Goal: Transaction & Acquisition: Purchase product/service

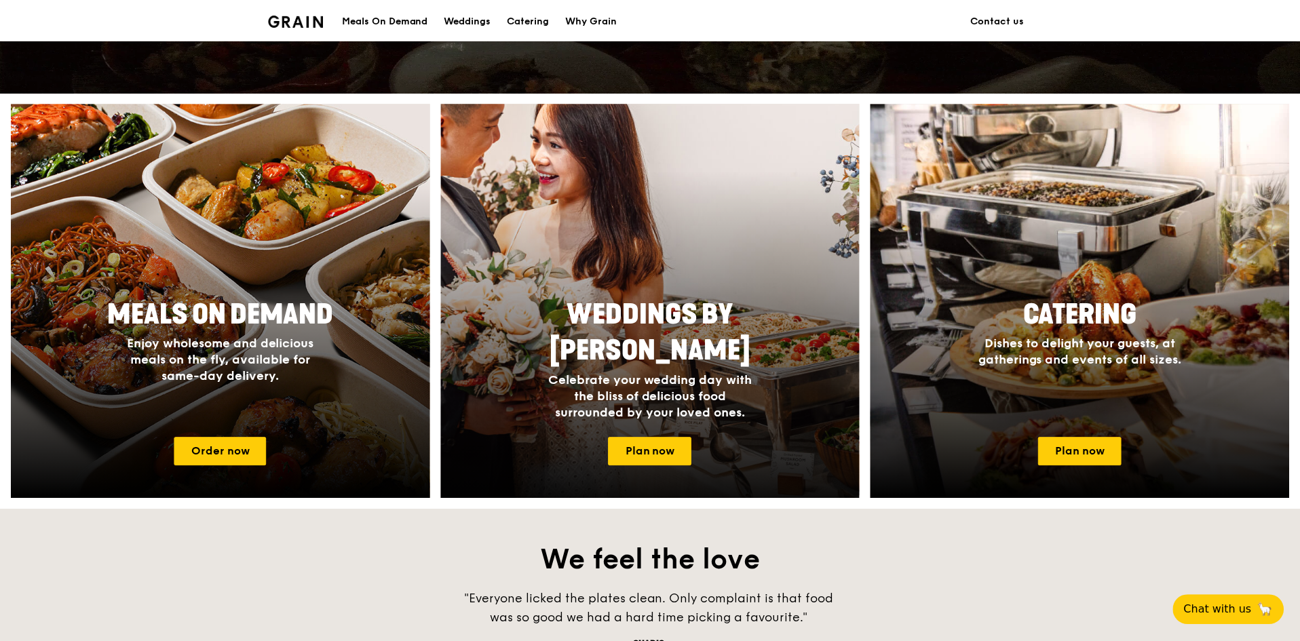
scroll to position [475, 0]
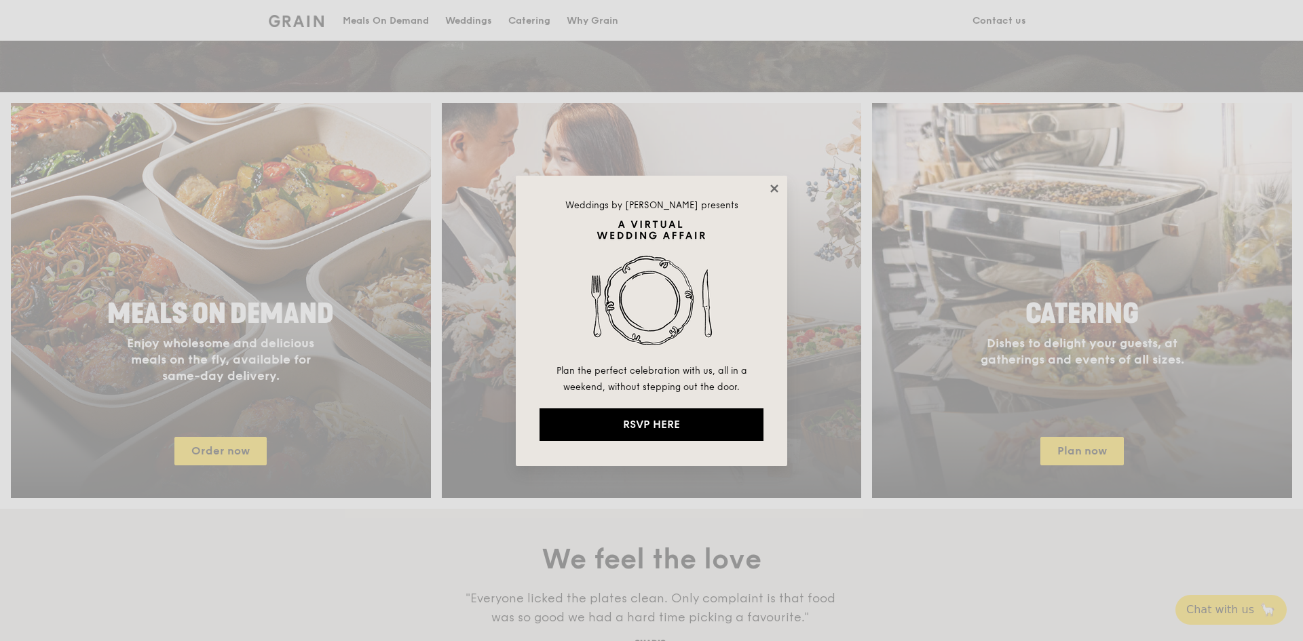
click at [776, 194] on icon at bounding box center [774, 189] width 12 height 12
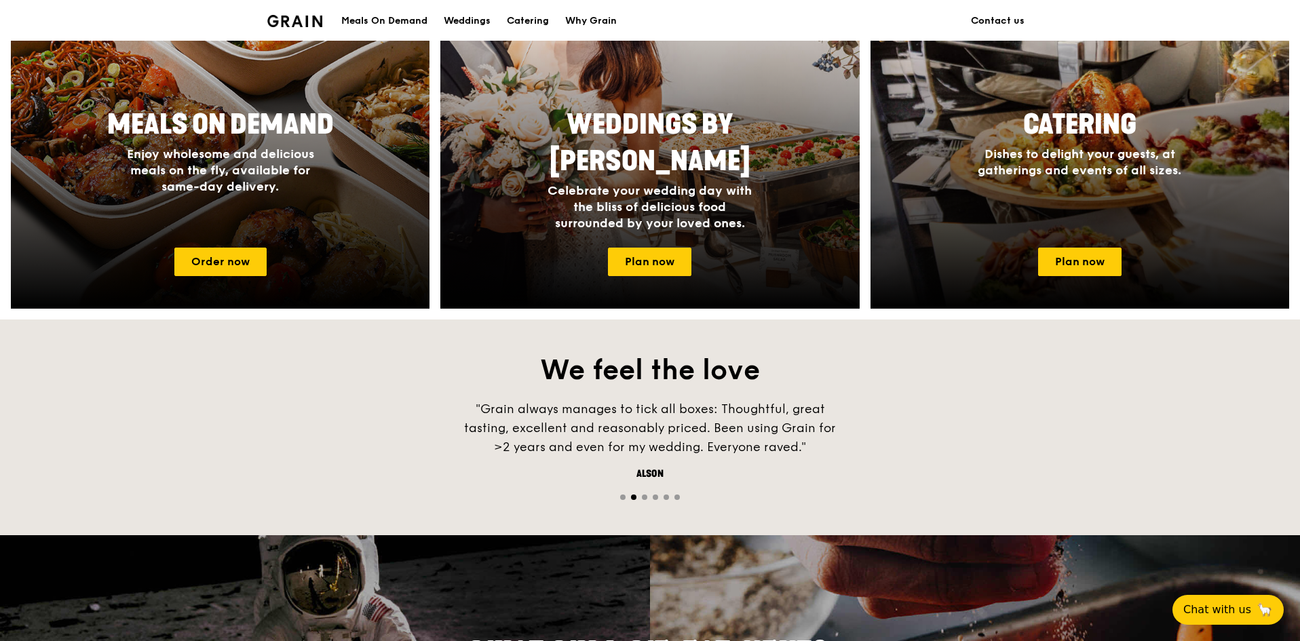
scroll to position [543, 0]
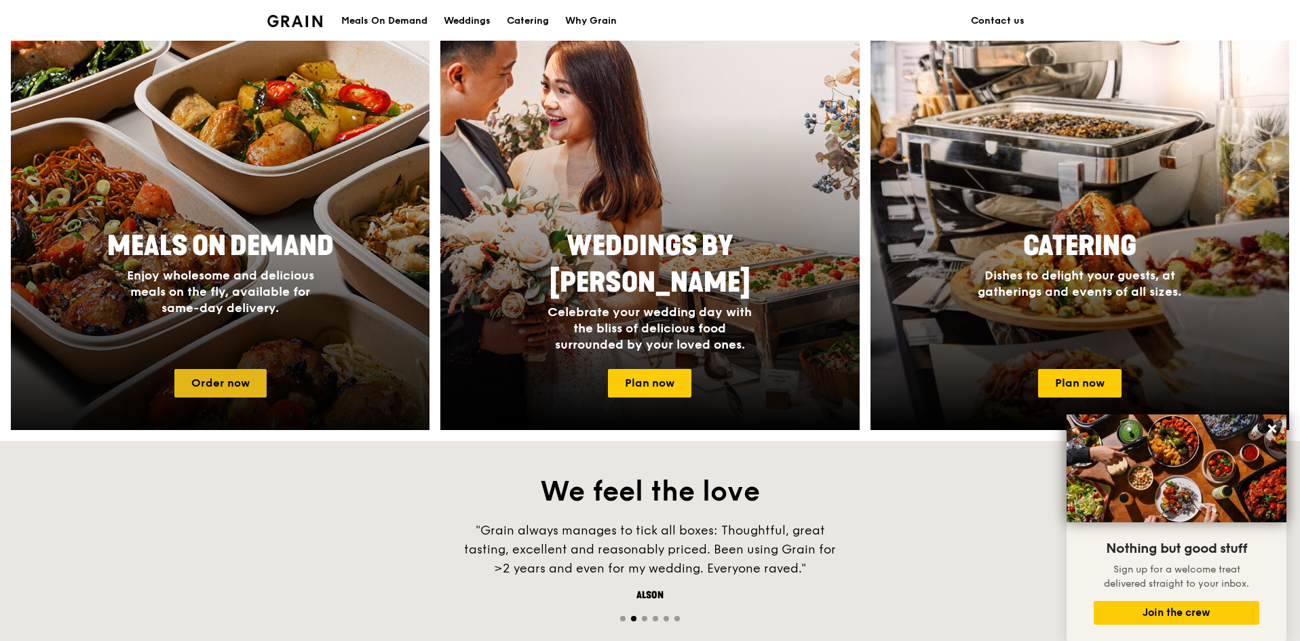
click at [202, 383] on link "Order now" at bounding box center [220, 383] width 92 height 28
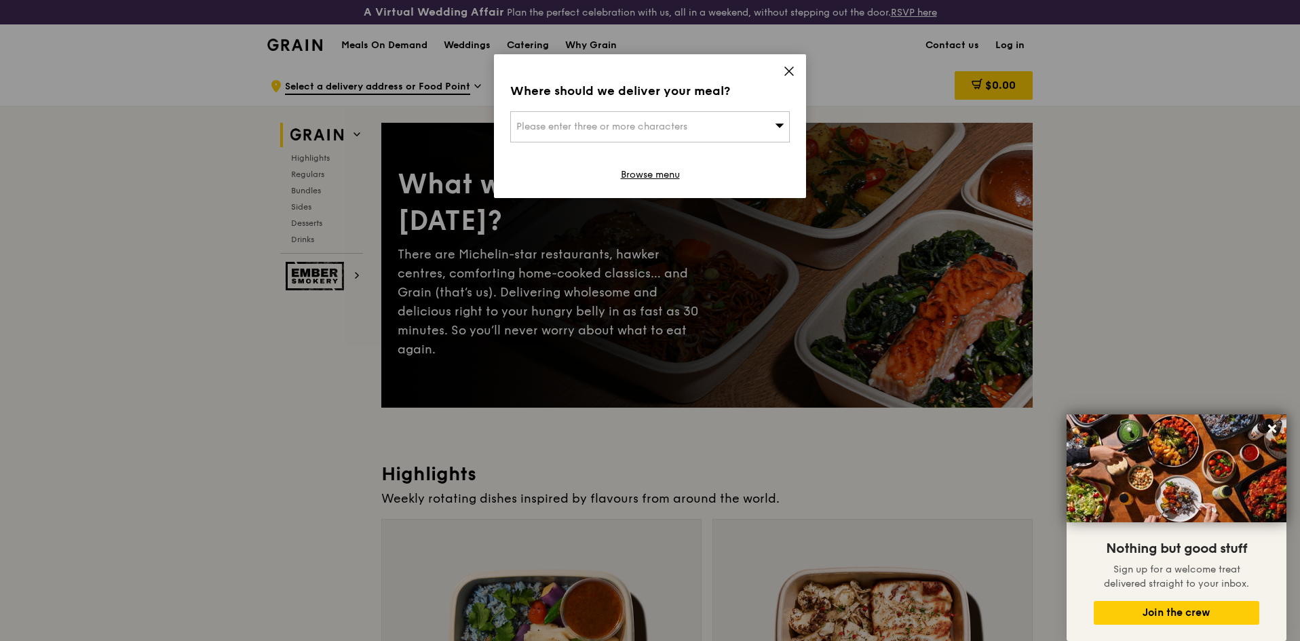
click at [792, 71] on icon at bounding box center [789, 71] width 12 height 12
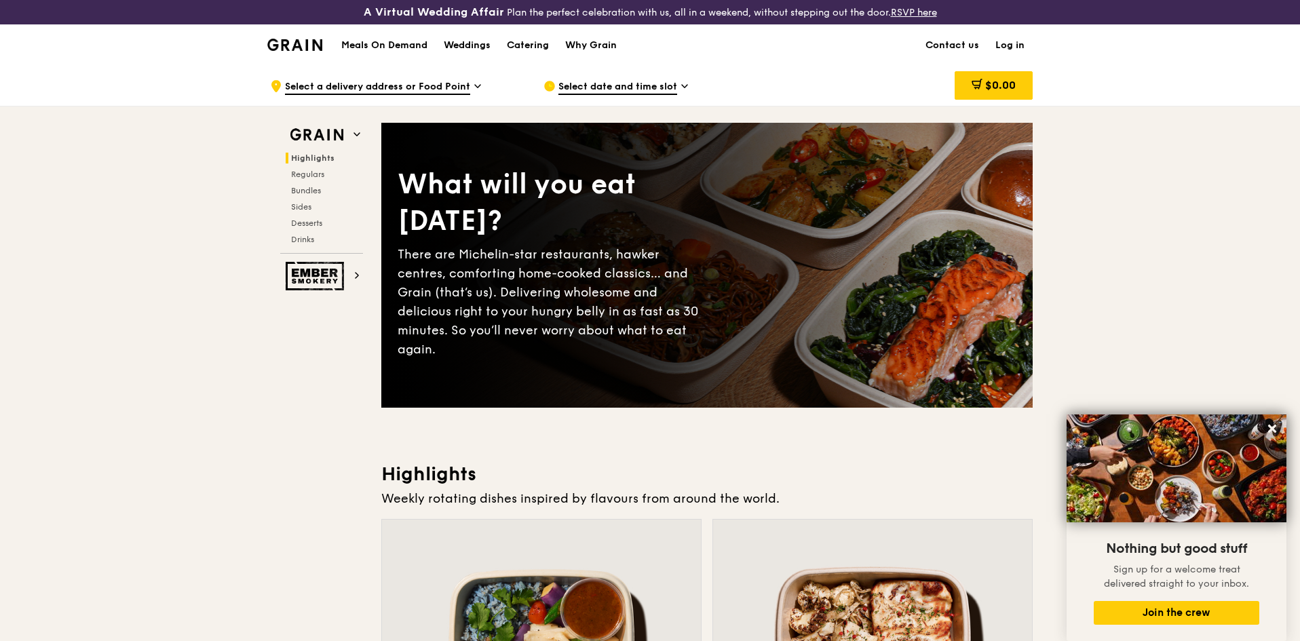
click at [359, 47] on h1 "Meals On Demand" at bounding box center [384, 46] width 86 height 14
click at [375, 43] on h1 "Meals On Demand" at bounding box center [384, 46] width 86 height 14
click at [594, 47] on div "Why Grain" at bounding box center [591, 45] width 52 height 41
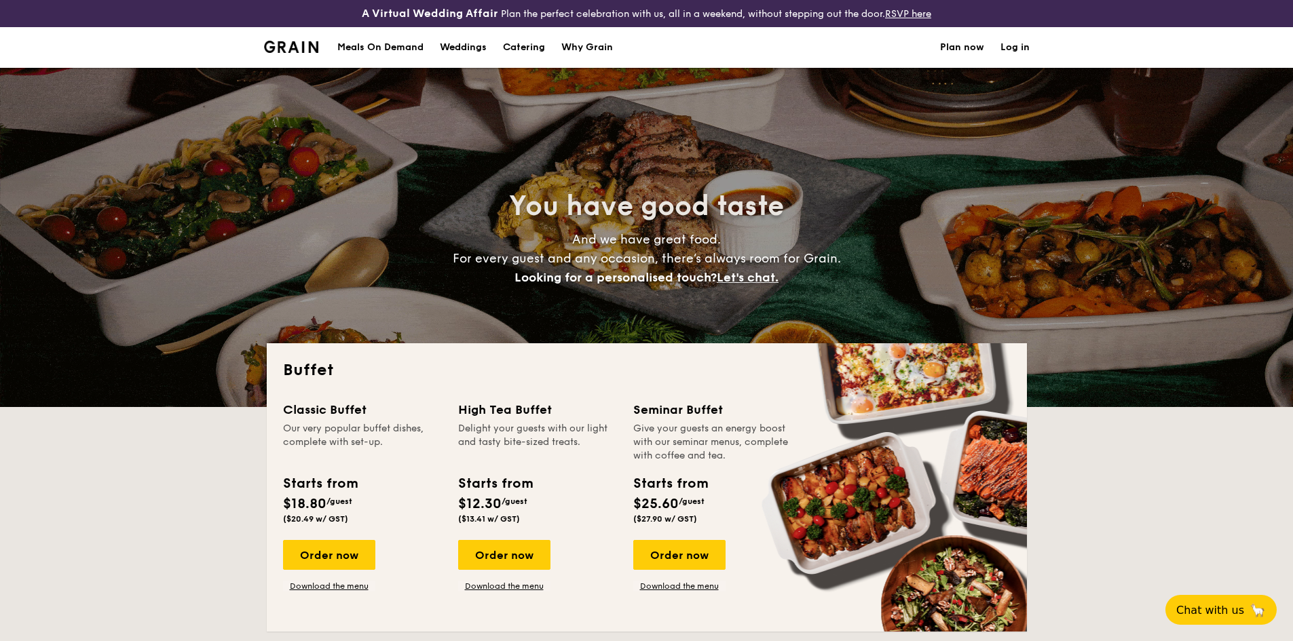
select select
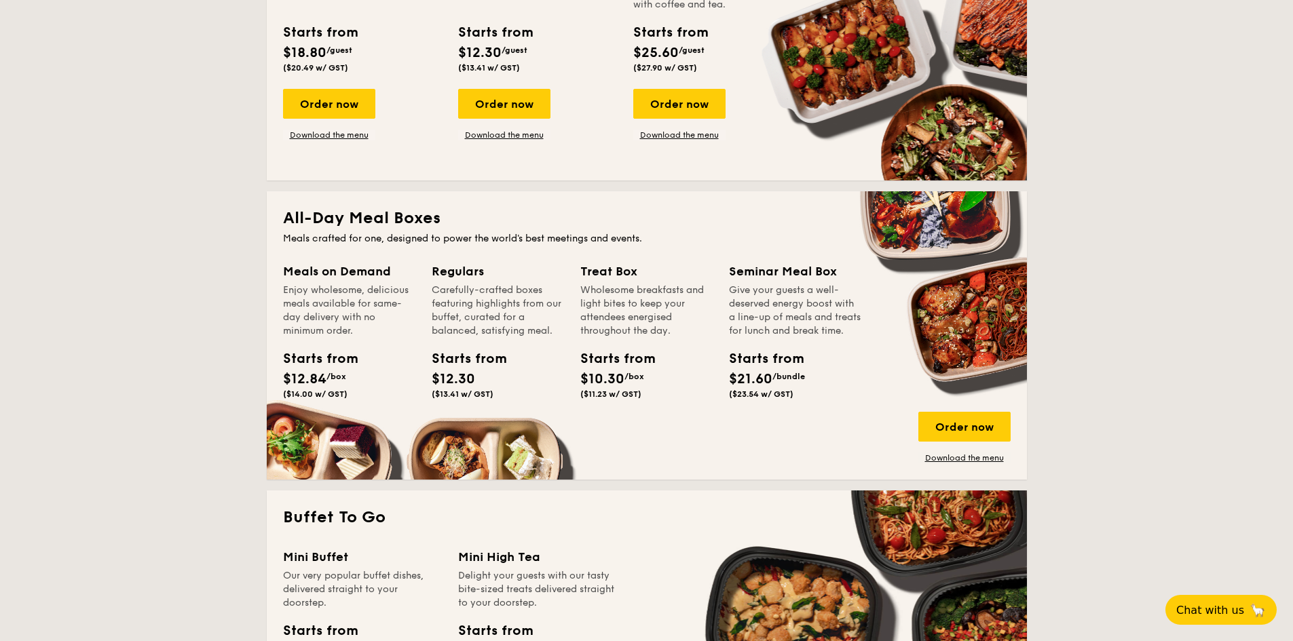
scroll to position [475, 0]
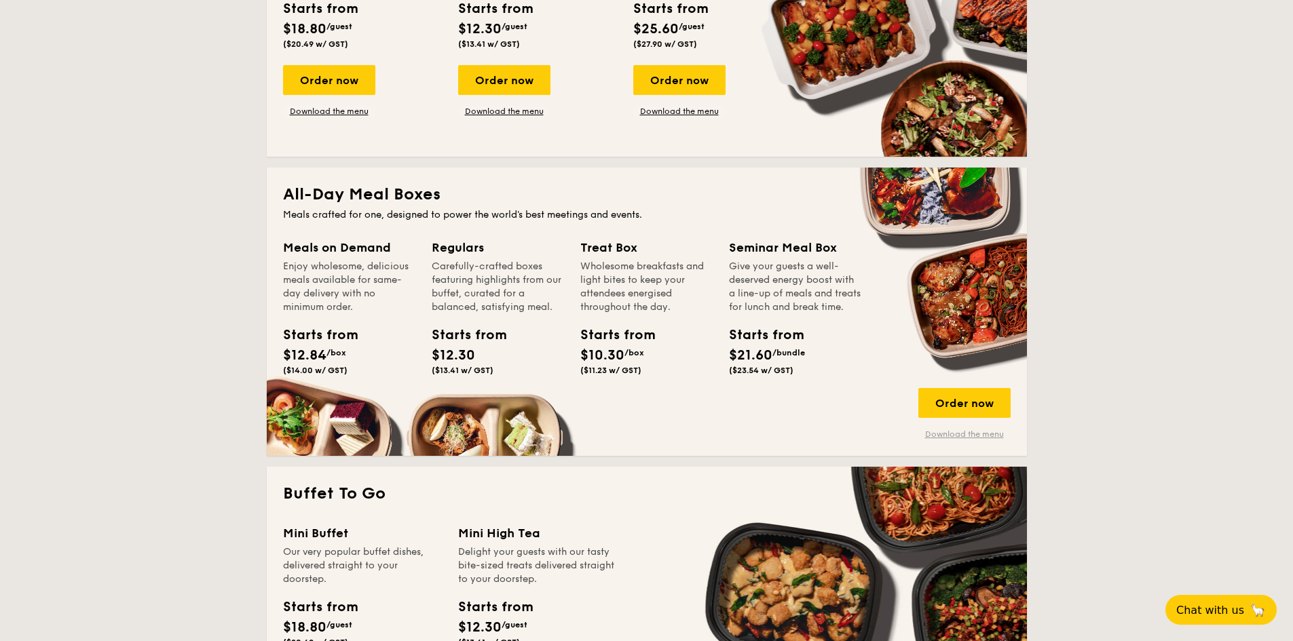
click at [955, 430] on link "Download the menu" at bounding box center [964, 434] width 92 height 11
